Goal: Task Accomplishment & Management: Manage account settings

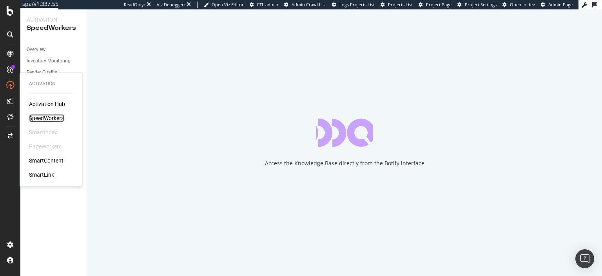
click at [47, 122] on div "SpeedWorkers" at bounding box center [46, 118] width 35 height 8
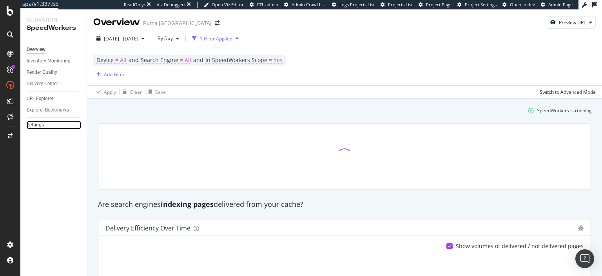
click at [45, 125] on link "Settings" at bounding box center [54, 125] width 55 height 8
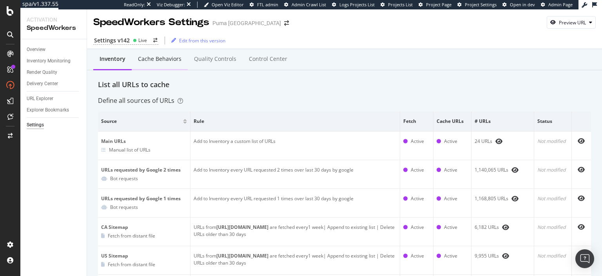
click at [161, 62] on div "Cache behaviors" at bounding box center [160, 59] width 44 height 8
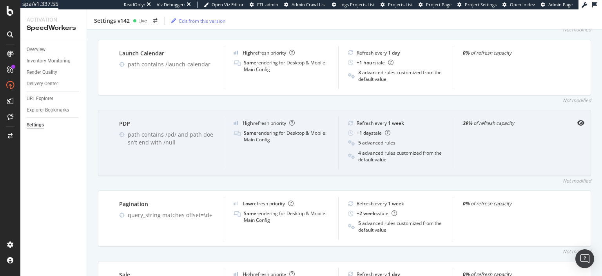
scroll to position [407, 0]
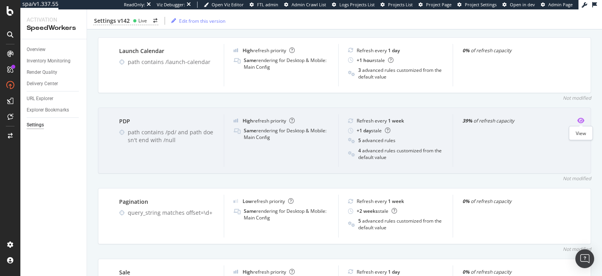
click at [582, 122] on icon "eye" at bounding box center [581, 120] width 7 height 6
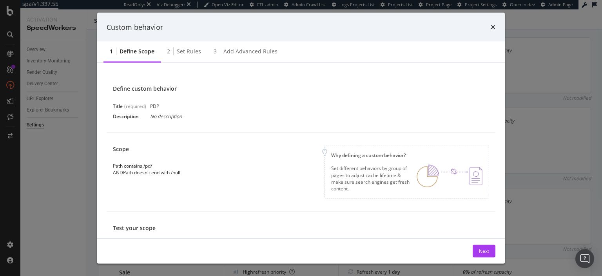
scroll to position [113, 0]
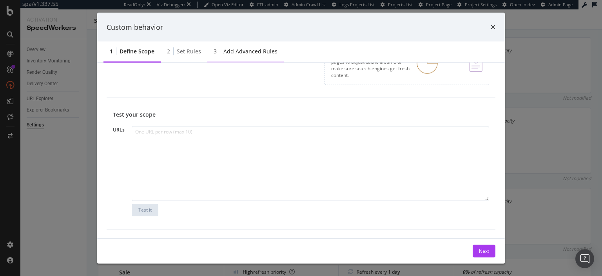
click at [252, 50] on div "Add advanced rules" at bounding box center [251, 51] width 54 height 8
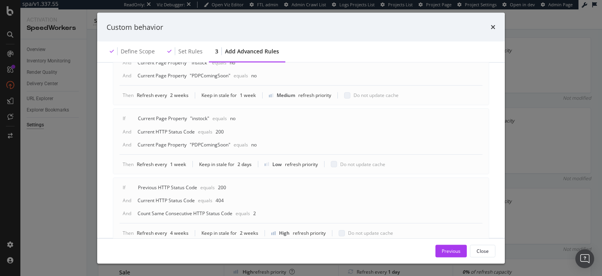
scroll to position [598, 0]
